Goal: Entertainment & Leisure: Consume media (video, audio)

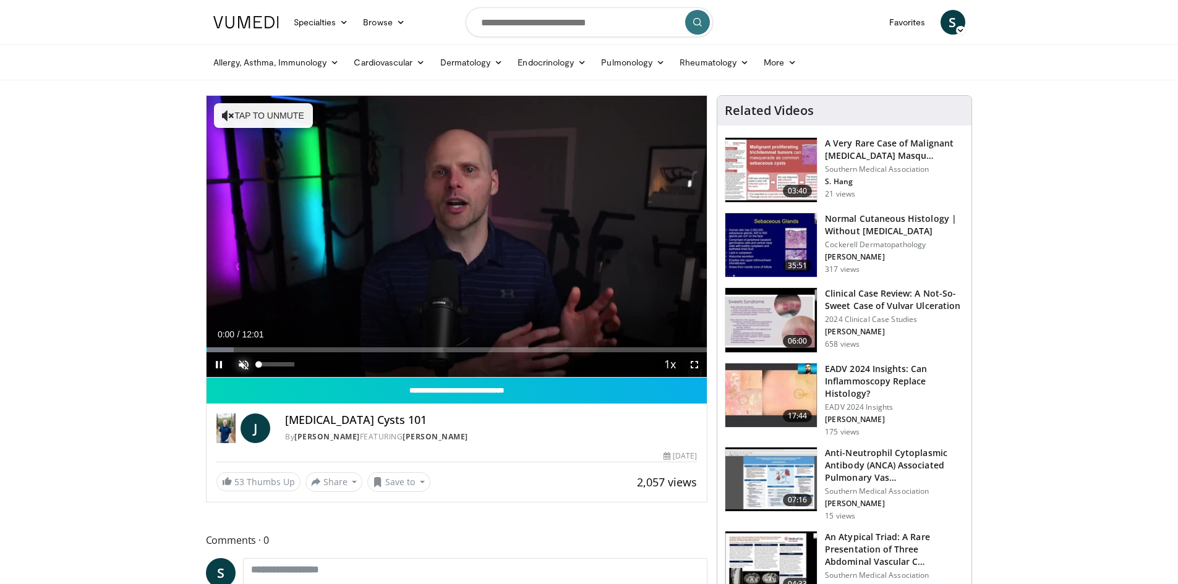
click at [239, 365] on span "Video Player" at bounding box center [243, 364] width 25 height 25
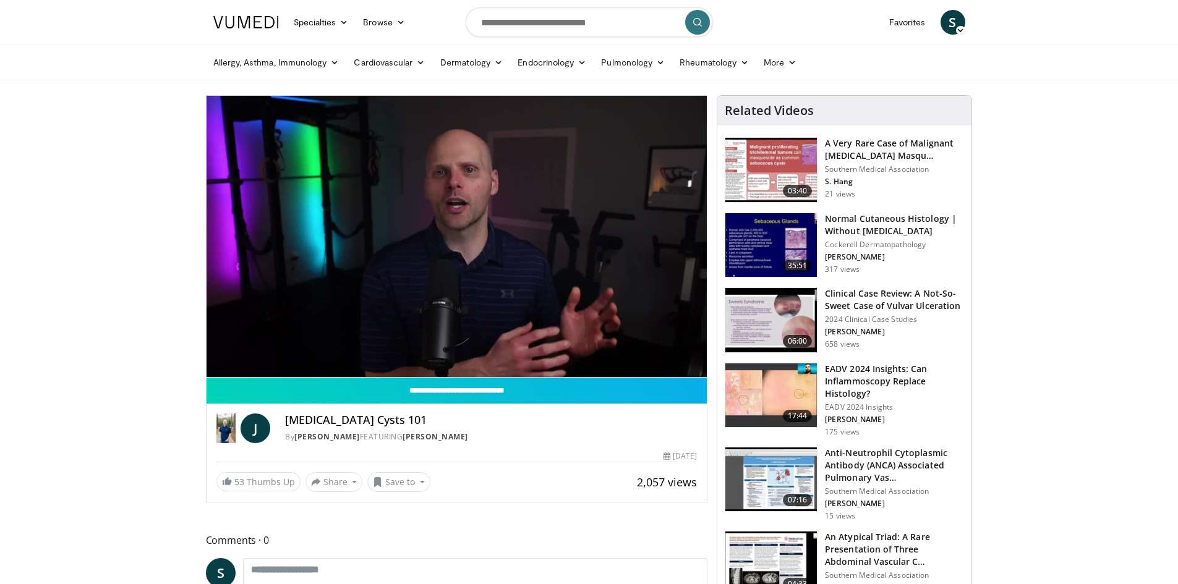
click at [1108, 136] on body "Specialties Adult & Family Medicine Allergy, Asthma, Immunology Anesthesiology …" at bounding box center [589, 382] width 1178 height 765
click at [296, 367] on video-js "**********" at bounding box center [456, 237] width 501 height 282
click at [1060, 200] on body "Specialties Adult & Family Medicine Allergy, Asthma, Immunology Anesthesiology …" at bounding box center [589, 382] width 1178 height 765
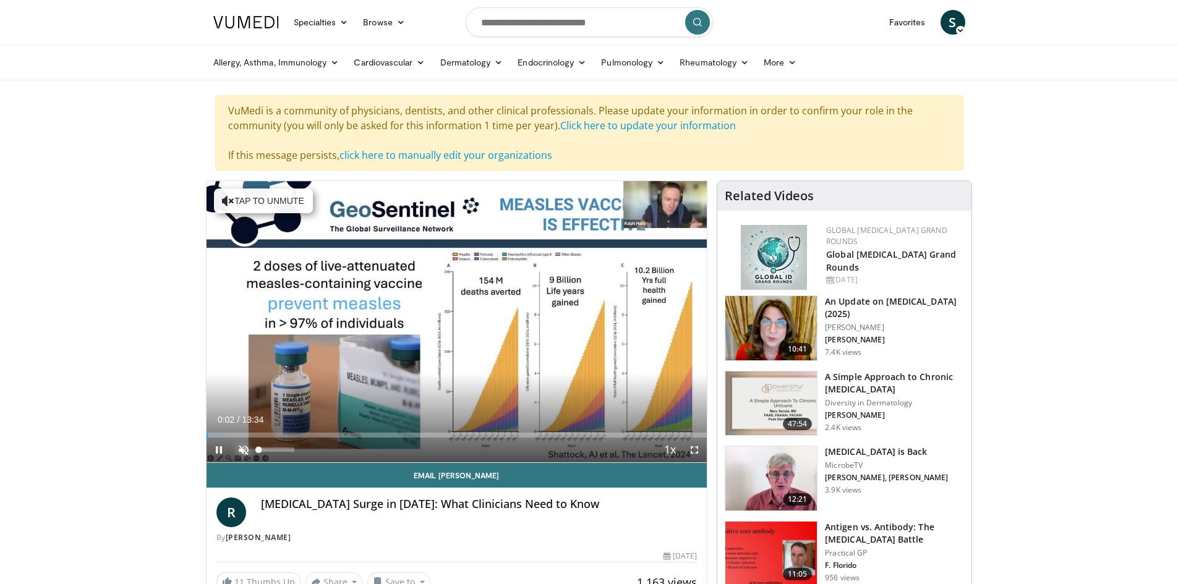
click at [244, 445] on span "Video Player" at bounding box center [243, 450] width 25 height 25
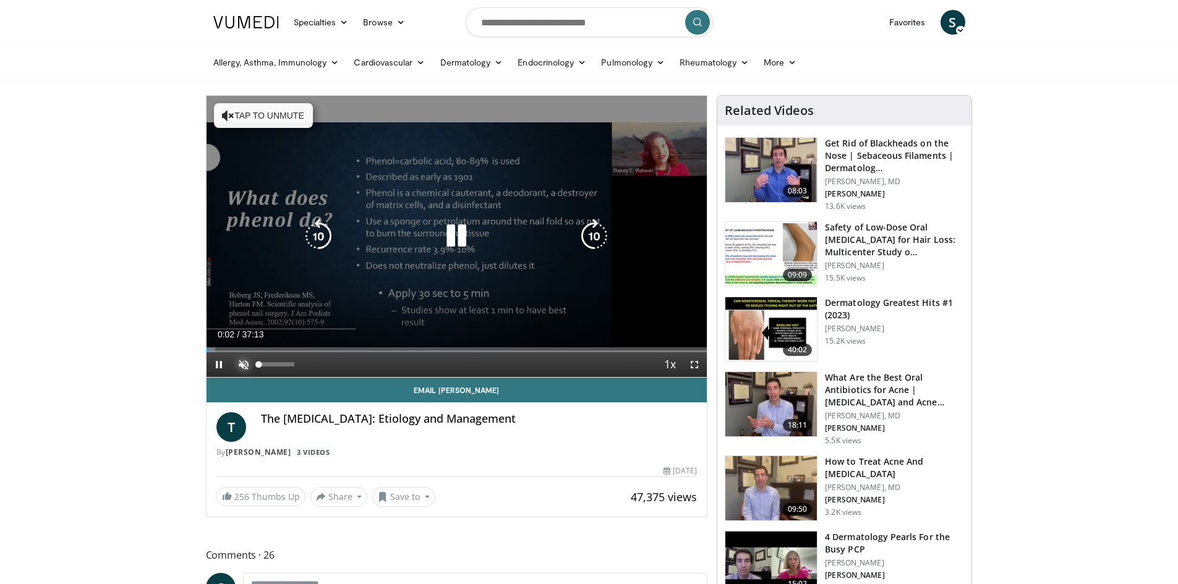
click at [243, 360] on span "Video Player" at bounding box center [243, 364] width 25 height 25
click at [460, 240] on icon "Video Player" at bounding box center [456, 236] width 35 height 35
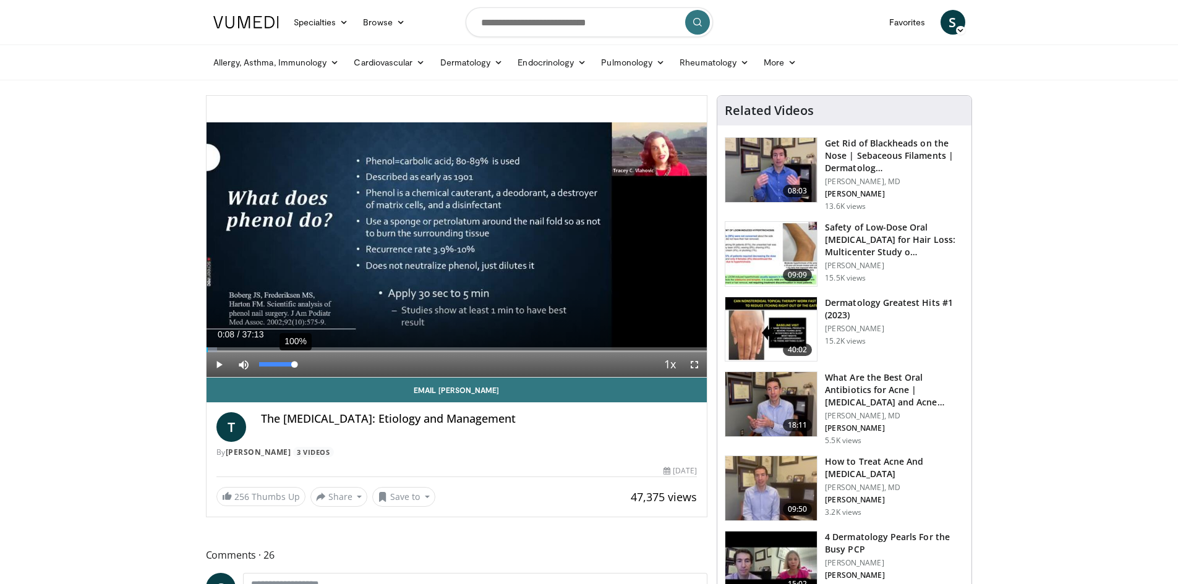
click at [294, 366] on div "Volume Level" at bounding box center [276, 364] width 35 height 4
click at [218, 365] on span "Video Player" at bounding box center [218, 364] width 25 height 25
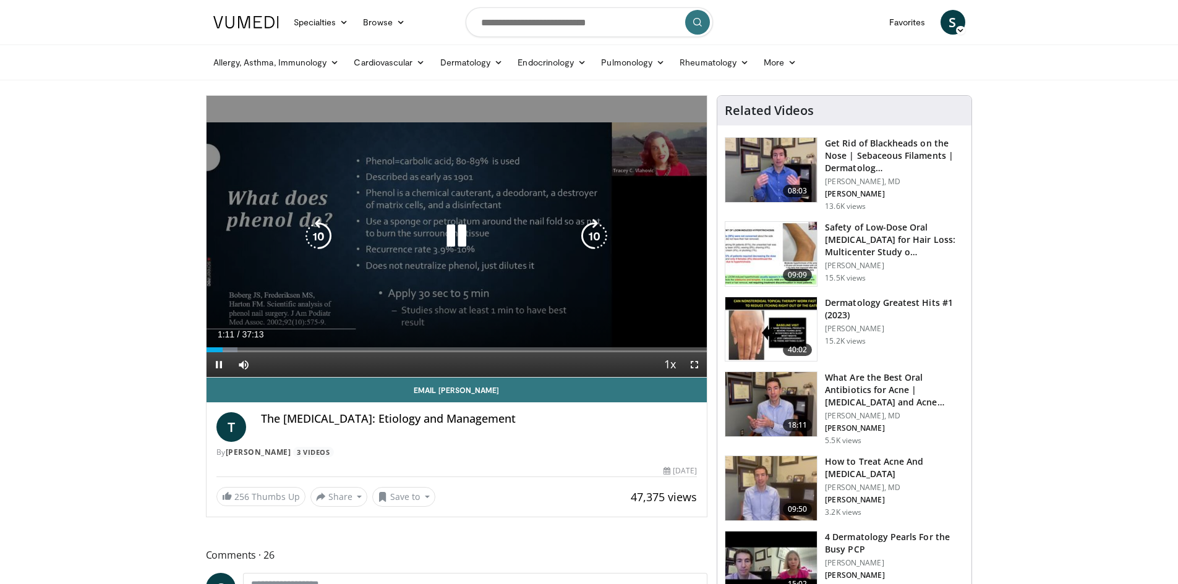
click at [454, 239] on icon "Video Player" at bounding box center [456, 236] width 35 height 35
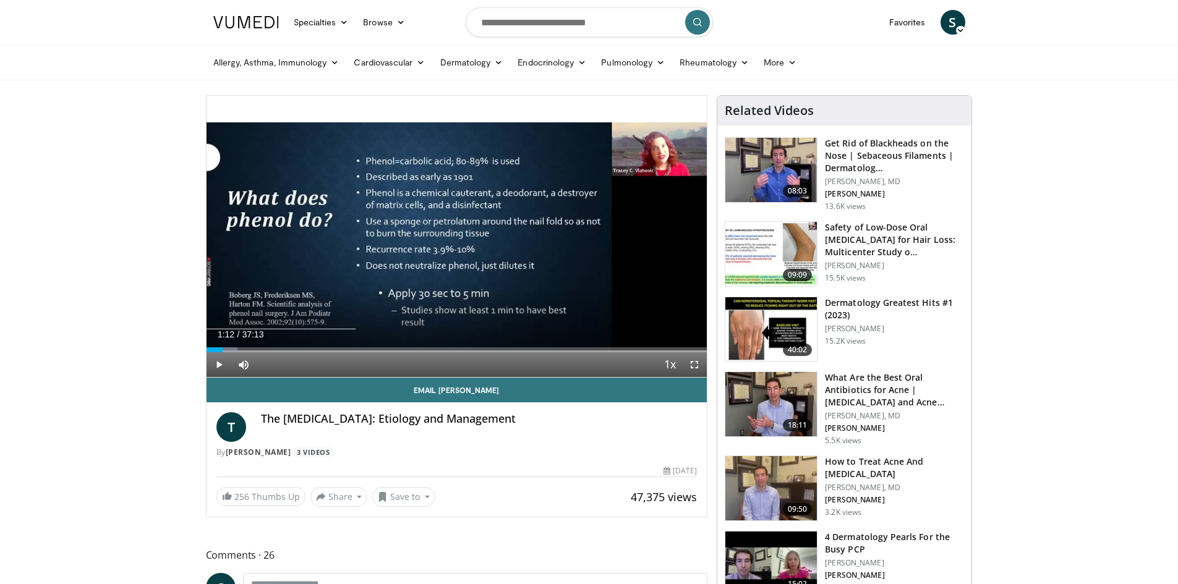
click at [444, 224] on button "Video Player" at bounding box center [456, 236] width 25 height 25
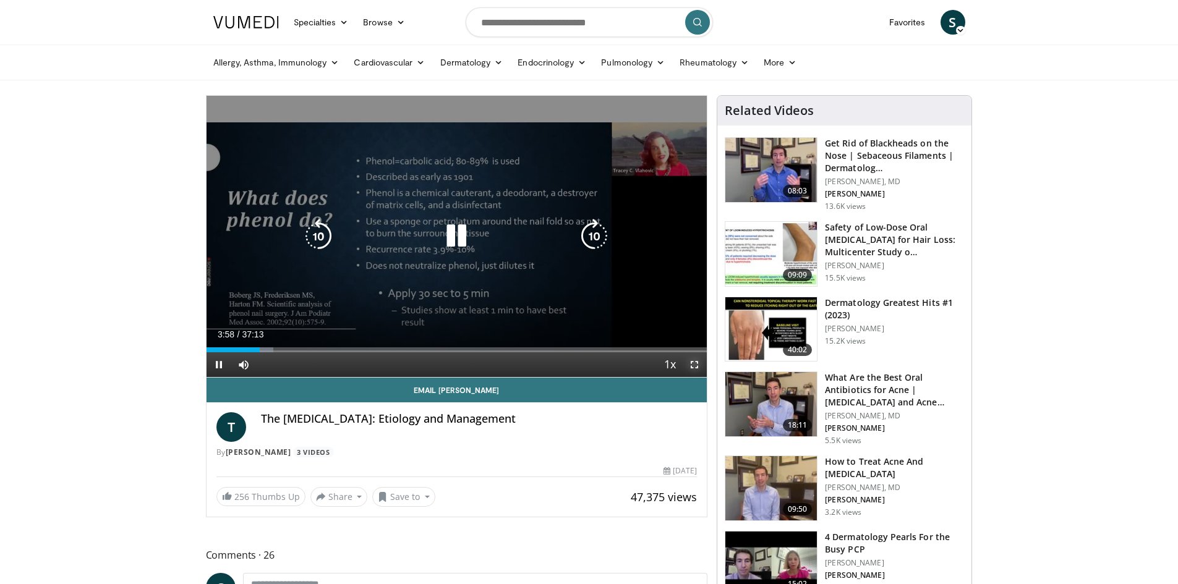
click at [699, 360] on span "Video Player" at bounding box center [694, 364] width 25 height 25
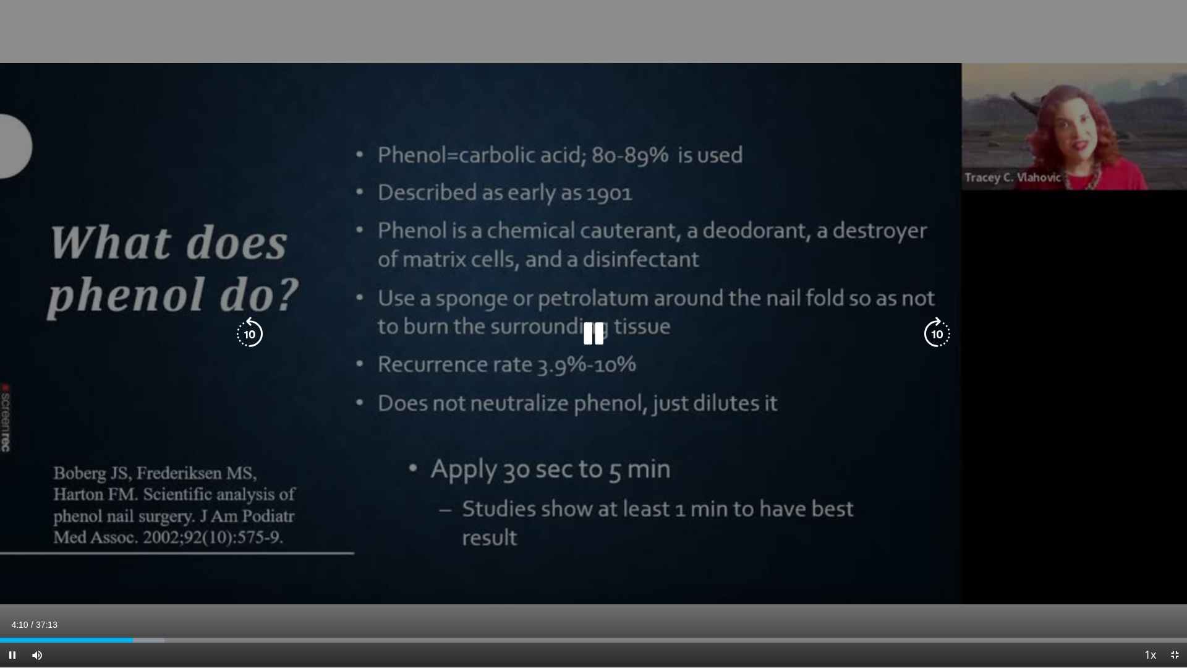
click at [582, 333] on icon "Video Player" at bounding box center [593, 334] width 35 height 35
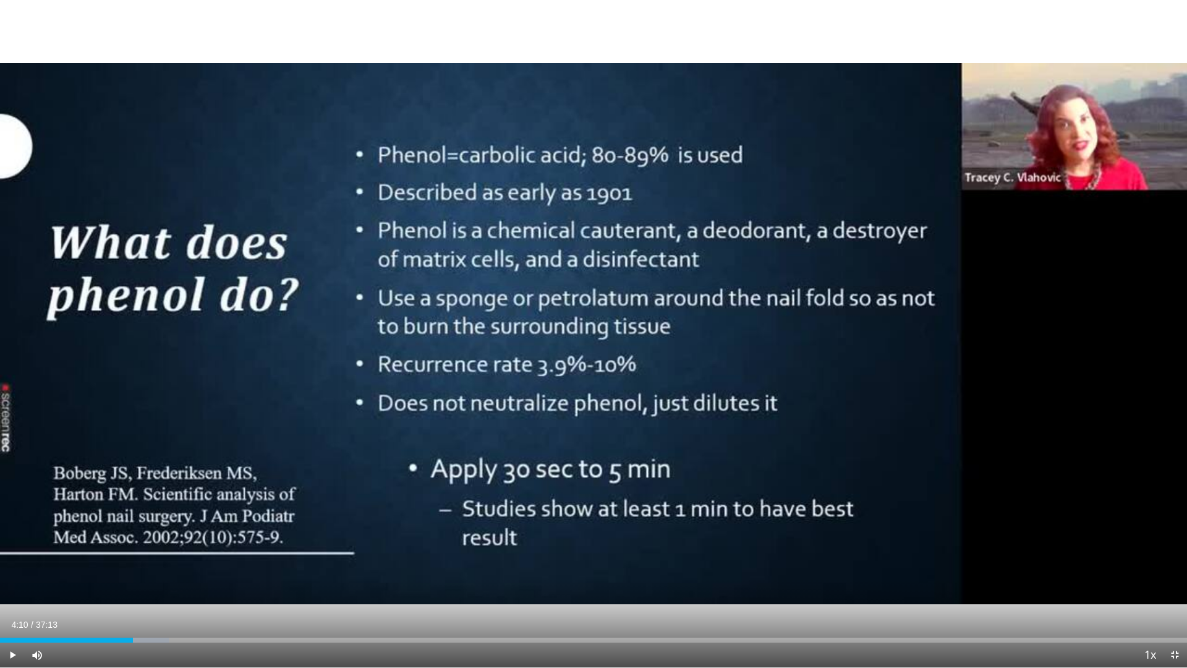
click at [582, 333] on div "10 seconds Tap to unmute" at bounding box center [593, 333] width 1187 height 667
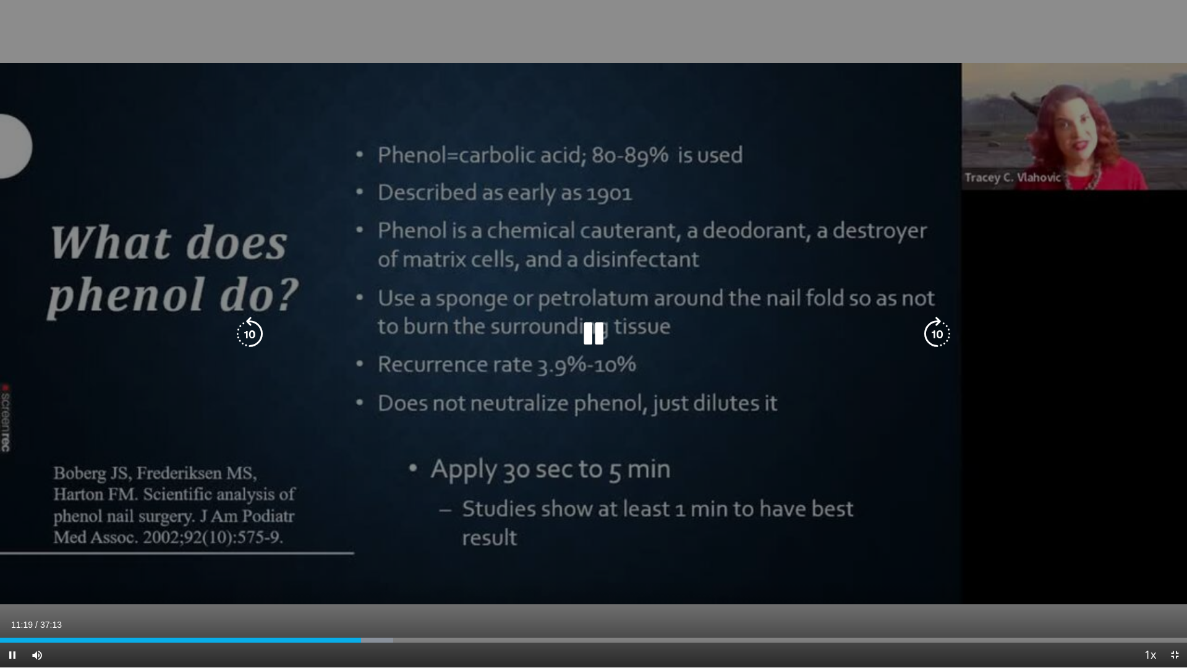
click at [587, 320] on icon "Video Player" at bounding box center [593, 334] width 35 height 35
click at [423, 302] on div "10 seconds Tap to unmute" at bounding box center [593, 333] width 1187 height 667
click at [589, 326] on icon "Video Player" at bounding box center [593, 334] width 35 height 35
click at [584, 332] on icon "Video Player" at bounding box center [593, 334] width 35 height 35
click at [593, 338] on icon "Video Player" at bounding box center [593, 334] width 35 height 35
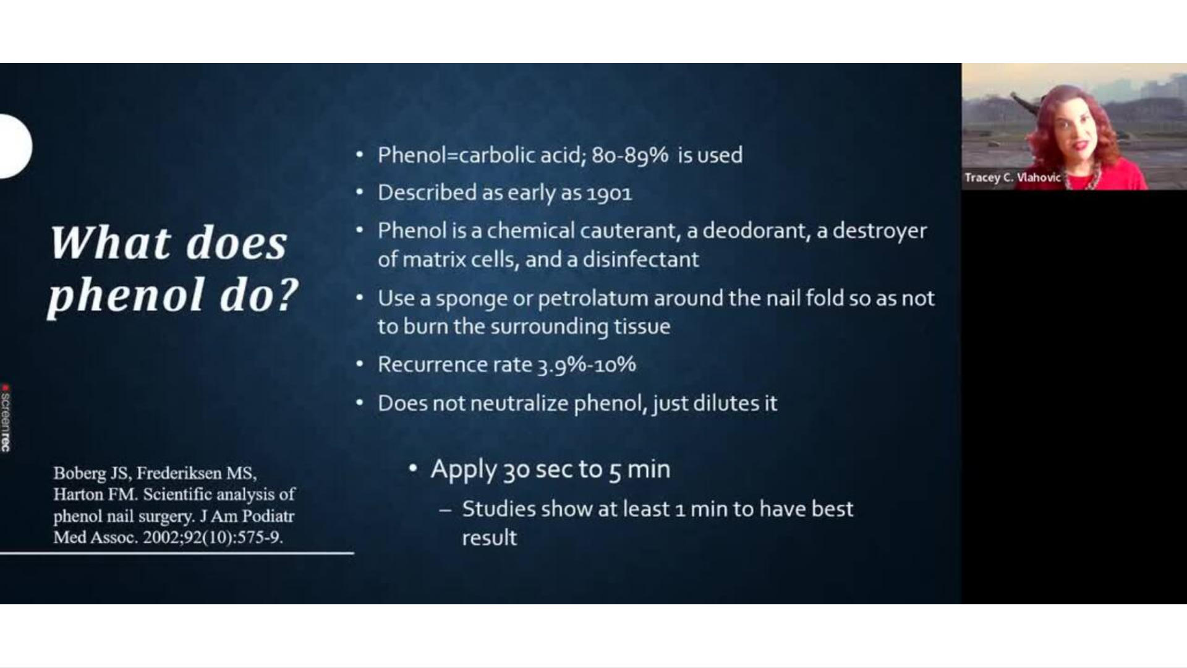
click at [778, 584] on video-js "**********" at bounding box center [593, 334] width 1187 height 668
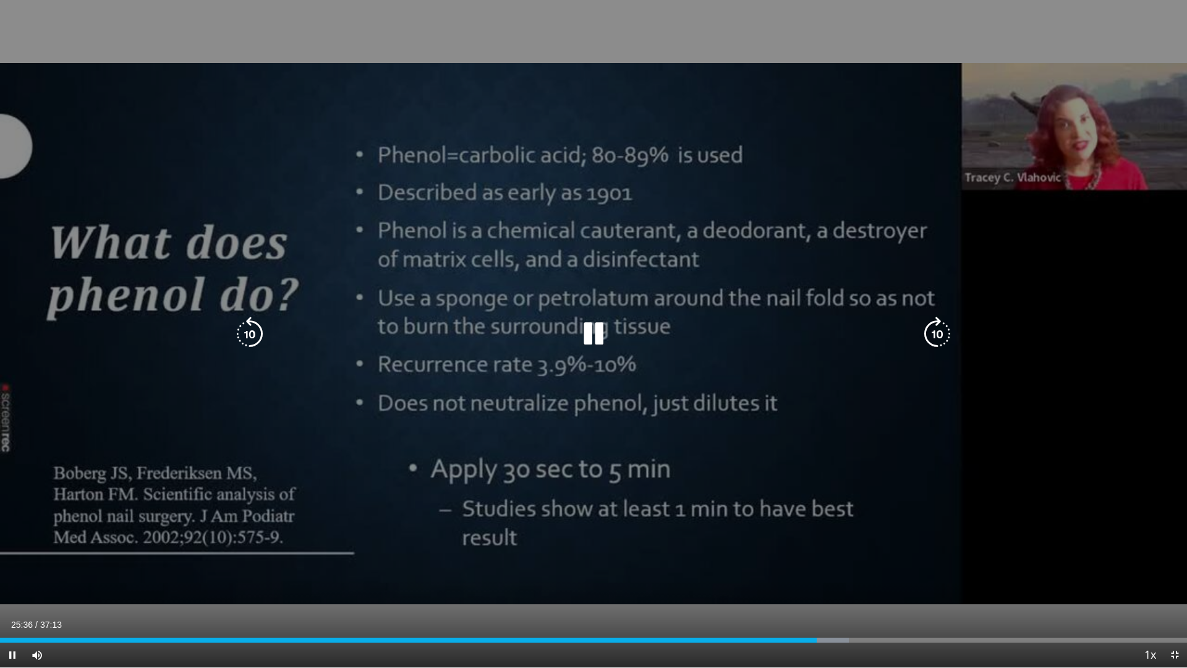
click at [538, 535] on div "10 seconds Tap to unmute" at bounding box center [593, 333] width 1187 height 667
click at [588, 348] on icon "Video Player" at bounding box center [593, 334] width 35 height 35
click at [597, 336] on icon "Video Player" at bounding box center [593, 334] width 35 height 35
click at [593, 326] on icon "Video Player" at bounding box center [593, 334] width 35 height 35
click at [822, 52] on div "10 seconds Tap to unmute" at bounding box center [593, 333] width 1187 height 667
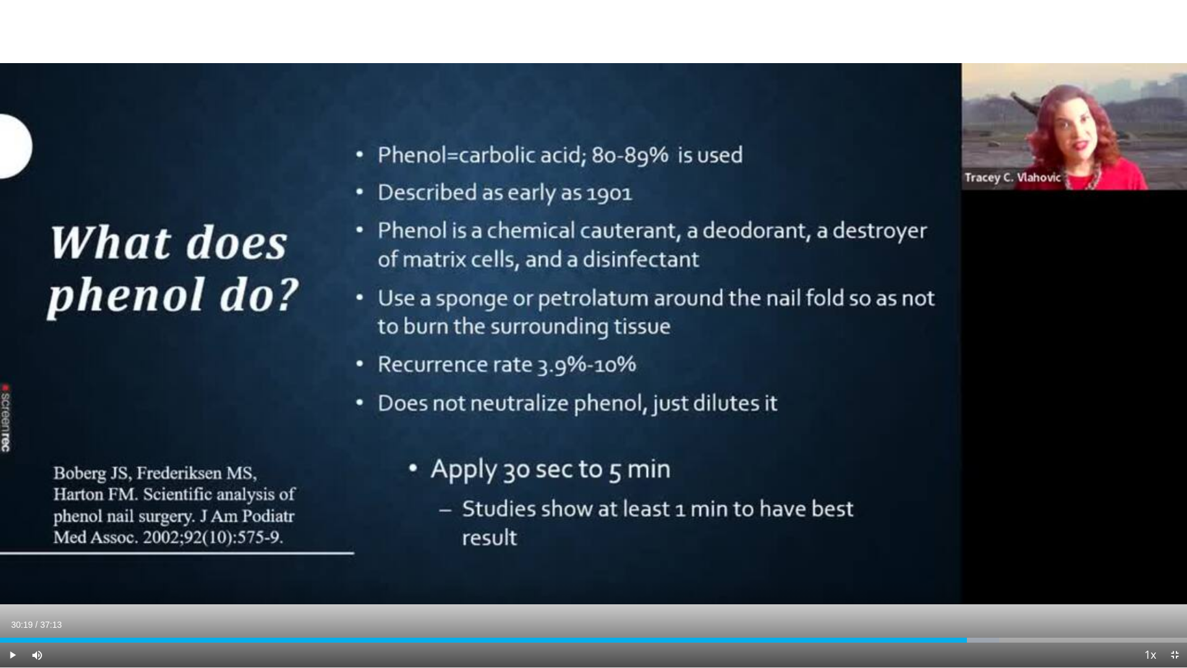
click at [591, 331] on div "10 seconds Tap to unmute" at bounding box center [593, 333] width 1187 height 667
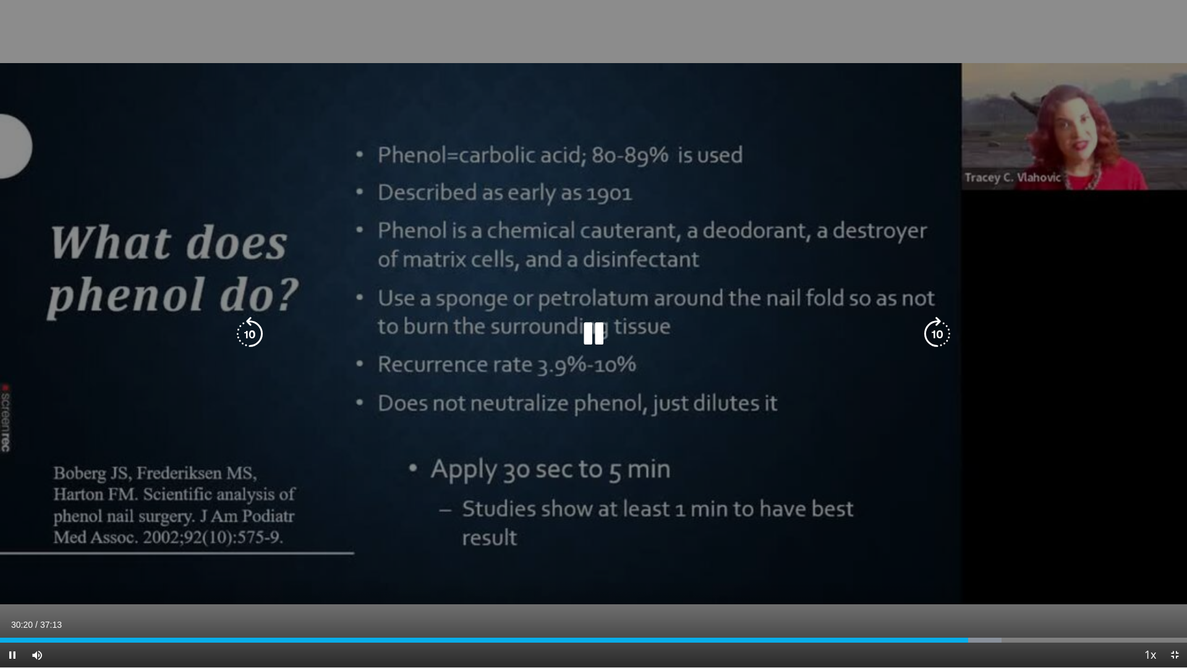
click at [1025, 483] on div "10 seconds Tap to unmute" at bounding box center [593, 333] width 1187 height 667
click at [592, 333] on icon "Video Player" at bounding box center [593, 334] width 35 height 35
click at [588, 345] on icon "Video Player" at bounding box center [593, 334] width 35 height 35
click at [588, 332] on icon "Video Player" at bounding box center [593, 334] width 35 height 35
click at [583, 329] on icon "Video Player" at bounding box center [593, 334] width 35 height 35
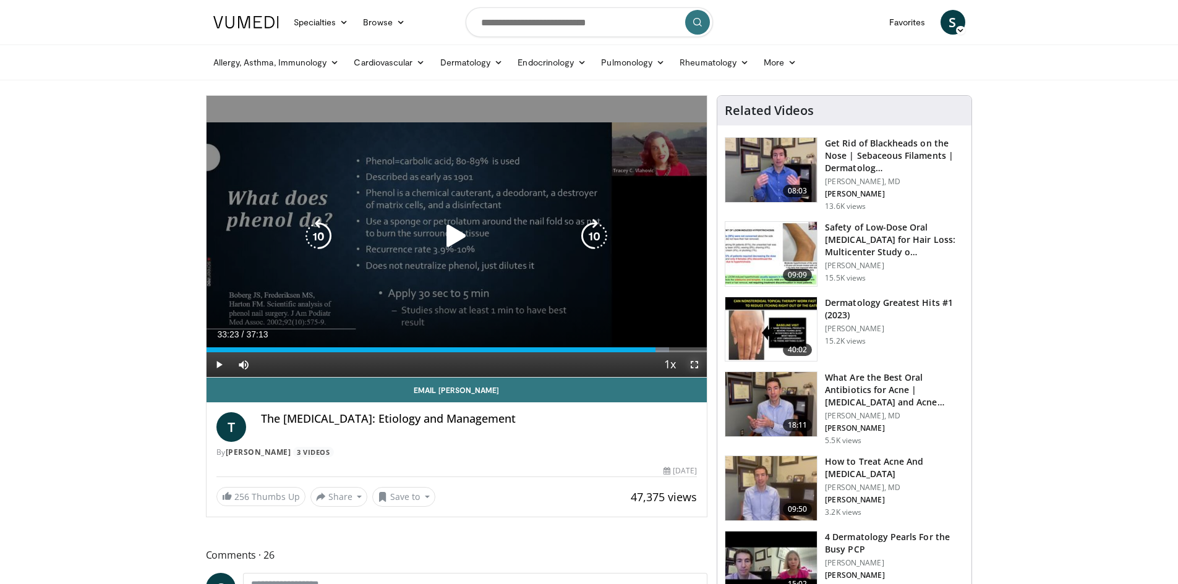
drag, startPoint x: 694, startPoint y: 368, endPoint x: 694, endPoint y: 422, distance: 53.8
click at [694, 368] on span "Video Player" at bounding box center [694, 364] width 25 height 25
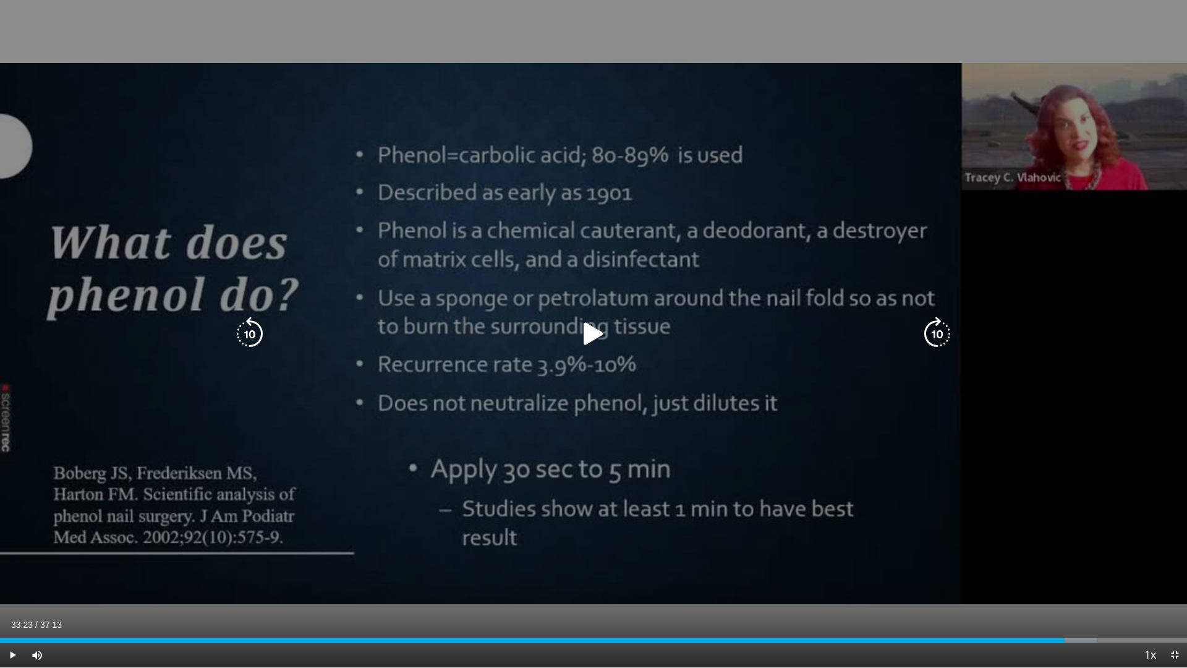
click at [576, 335] on div "Video Player" at bounding box center [593, 333] width 712 height 25
click at [592, 336] on icon "Video Player" at bounding box center [593, 334] width 35 height 35
click at [1059, 435] on div "10 seconds Tap to unmute" at bounding box center [593, 333] width 1187 height 667
